Goal: Information Seeking & Learning: Learn about a topic

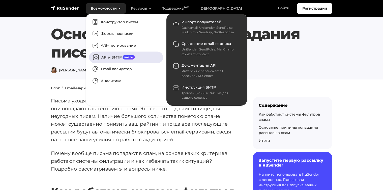
click at [107, 54] on link "API и SMTP новое" at bounding box center [126, 57] width 74 height 12
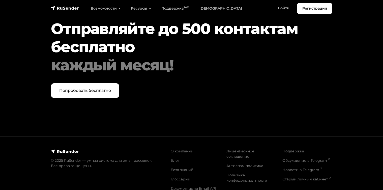
scroll to position [1794, 0]
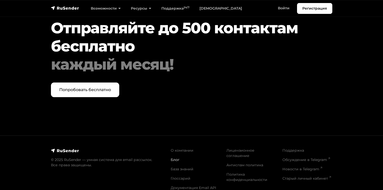
click at [172, 158] on link "Блог" at bounding box center [175, 159] width 9 height 5
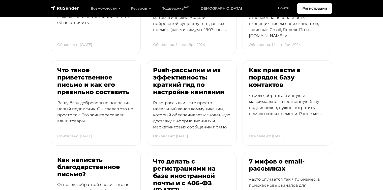
scroll to position [1348, 0]
